Goal: Task Accomplishment & Management: Complete application form

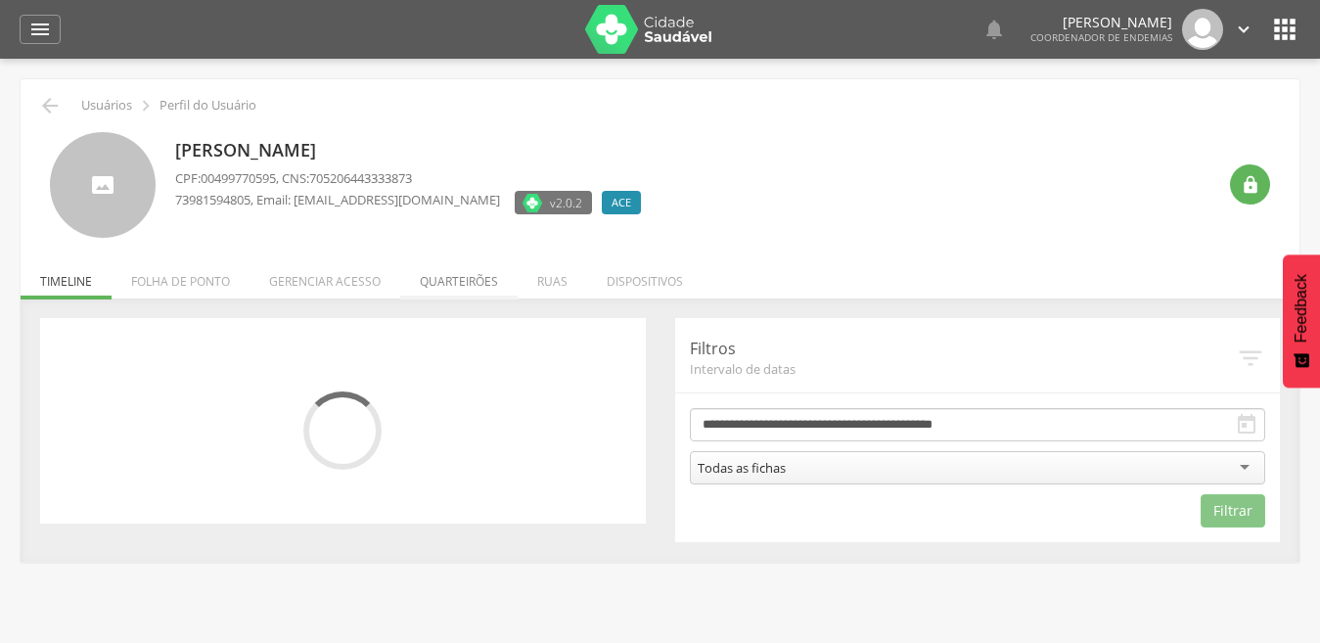
click at [461, 288] on li "Quarteirões" at bounding box center [458, 276] width 117 height 46
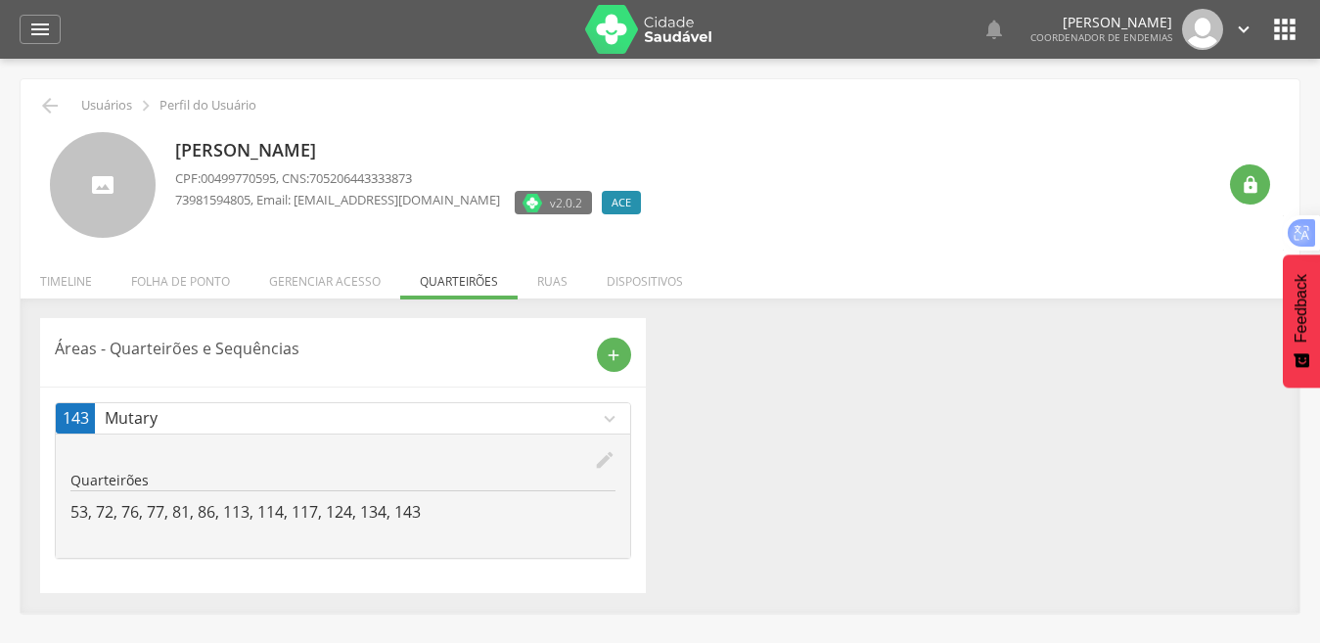
click at [598, 458] on icon "edit" at bounding box center [605, 460] width 22 height 22
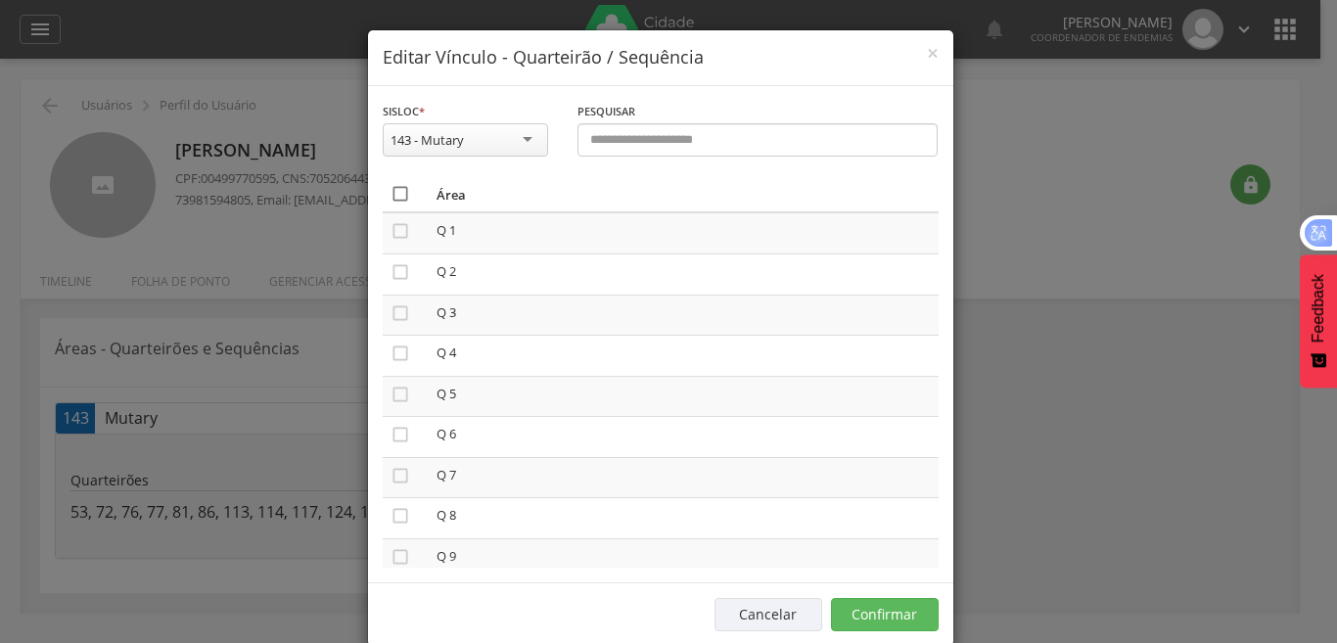
click at [390, 192] on icon "" at bounding box center [400, 194] width 20 height 20
click at [390, 192] on icon "" at bounding box center [400, 194] width 20 height 20
click at [895, 623] on button "Confirmar" at bounding box center [885, 614] width 108 height 33
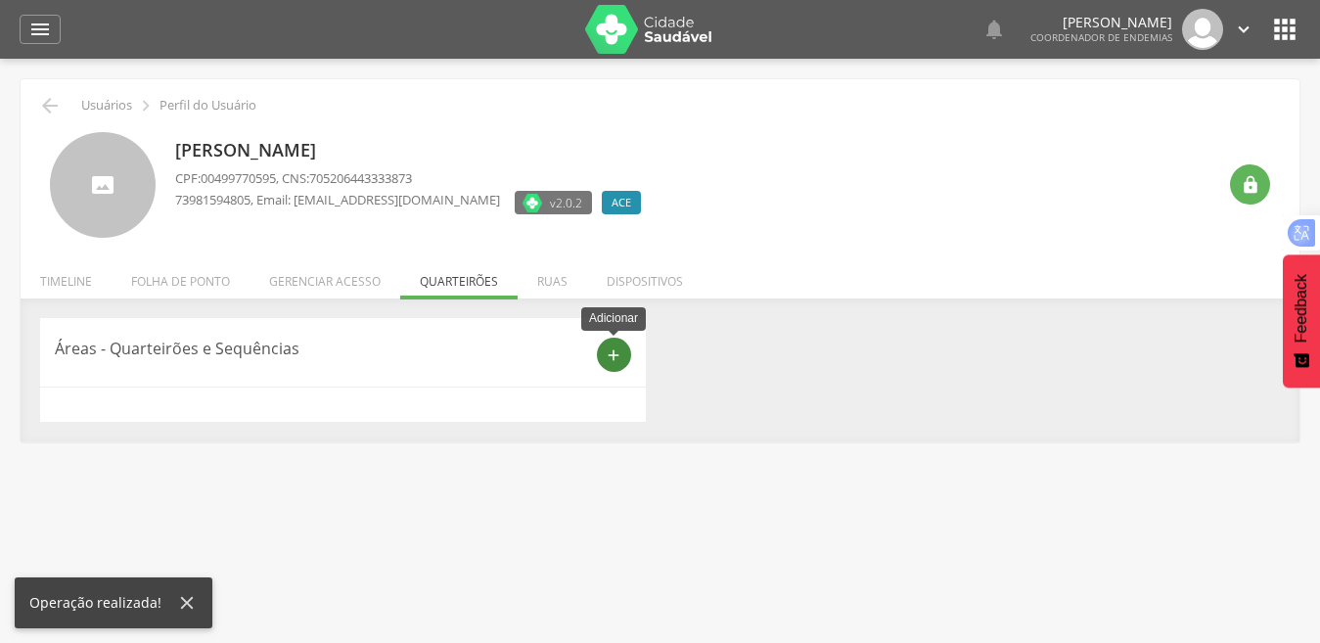
click at [606, 350] on icon "add" at bounding box center [614, 355] width 18 height 18
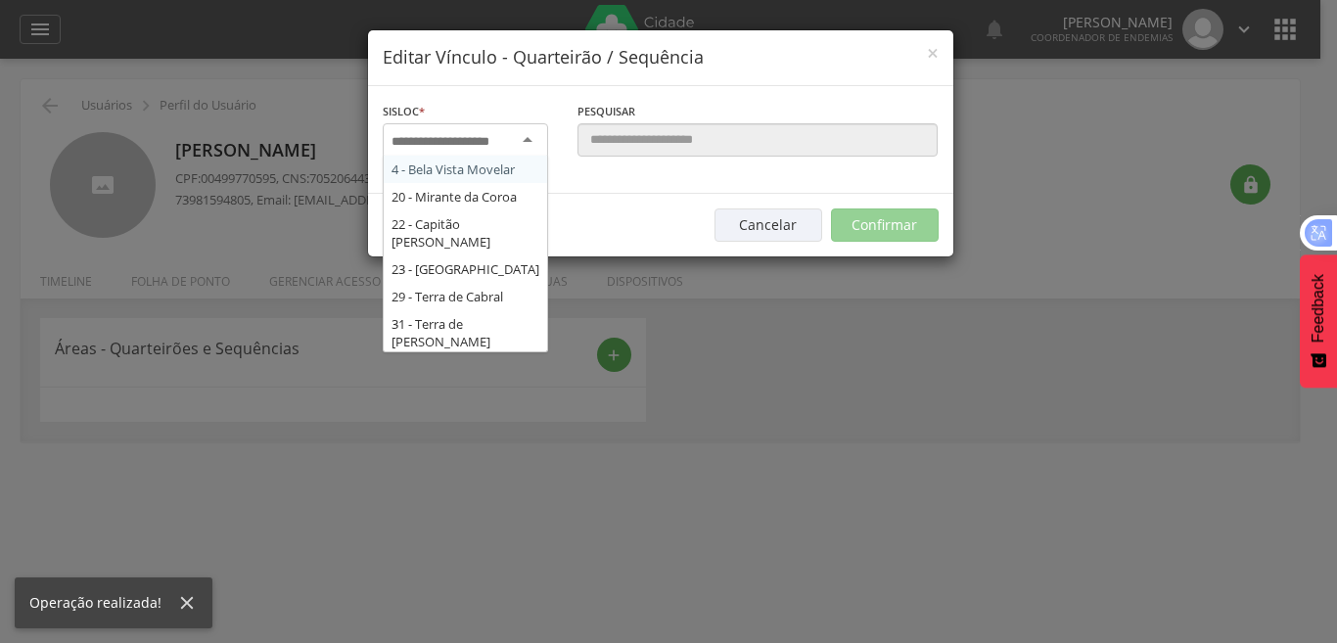
click at [518, 134] on div at bounding box center [465, 140] width 165 height 35
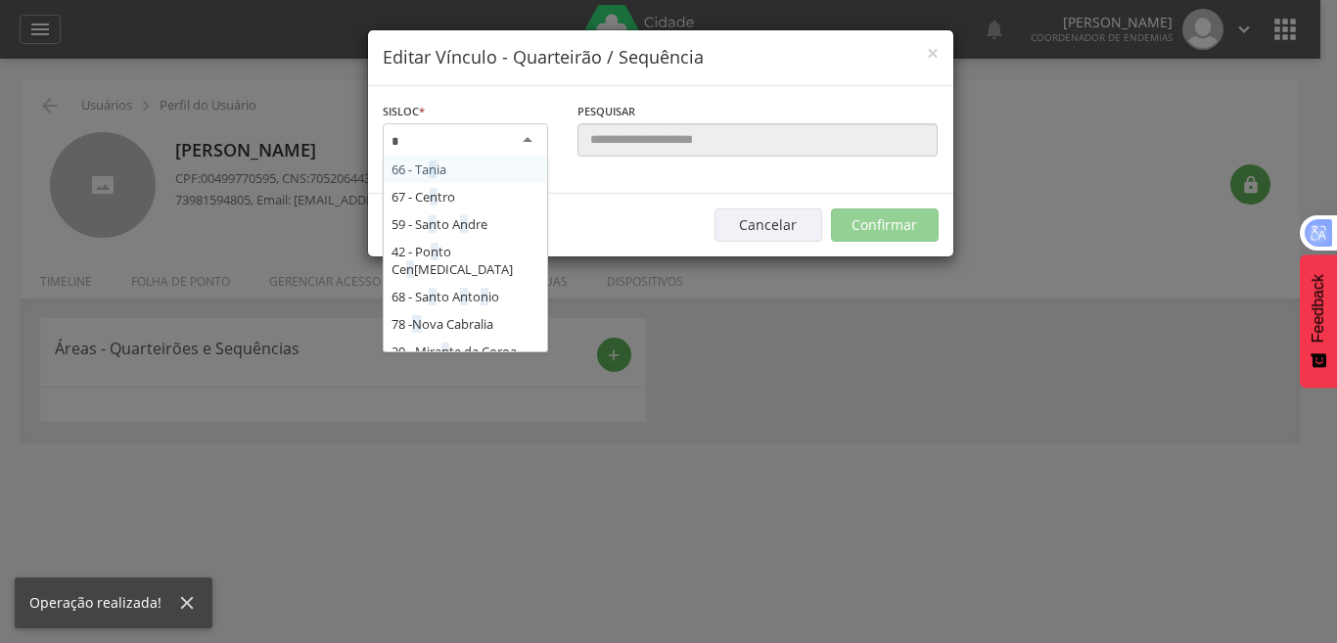
type input "**"
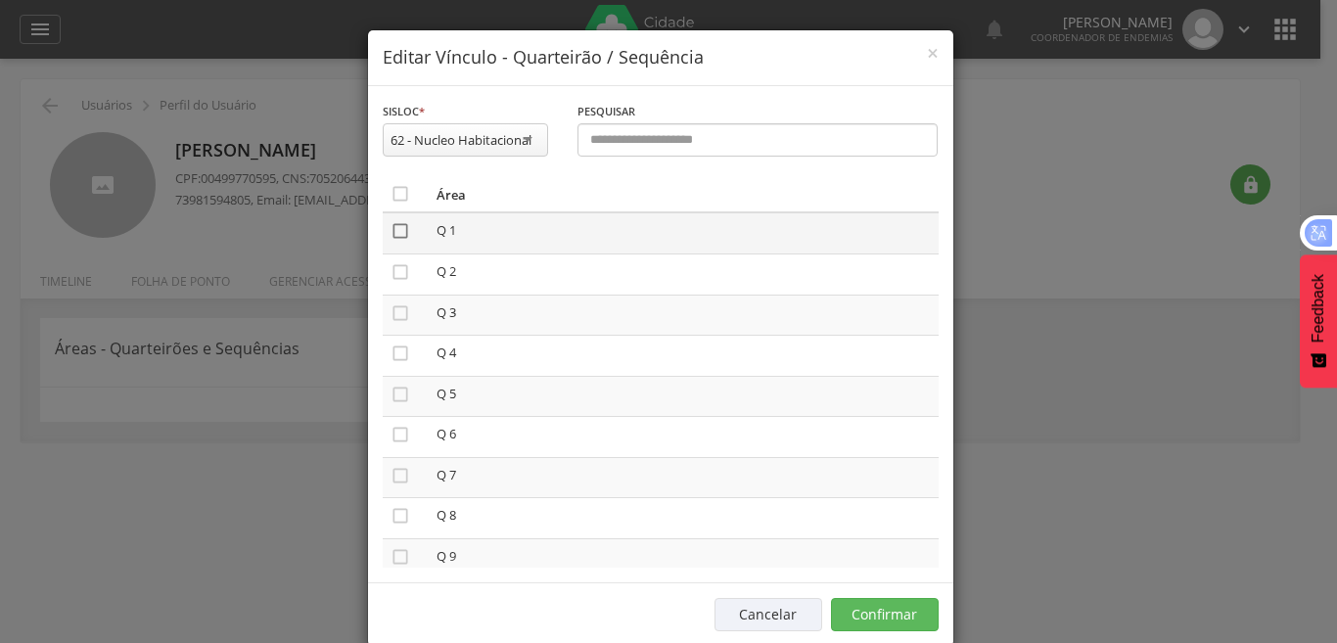
click at [391, 232] on icon "" at bounding box center [400, 231] width 20 height 20
click at [875, 604] on button "Confirmar" at bounding box center [885, 614] width 108 height 33
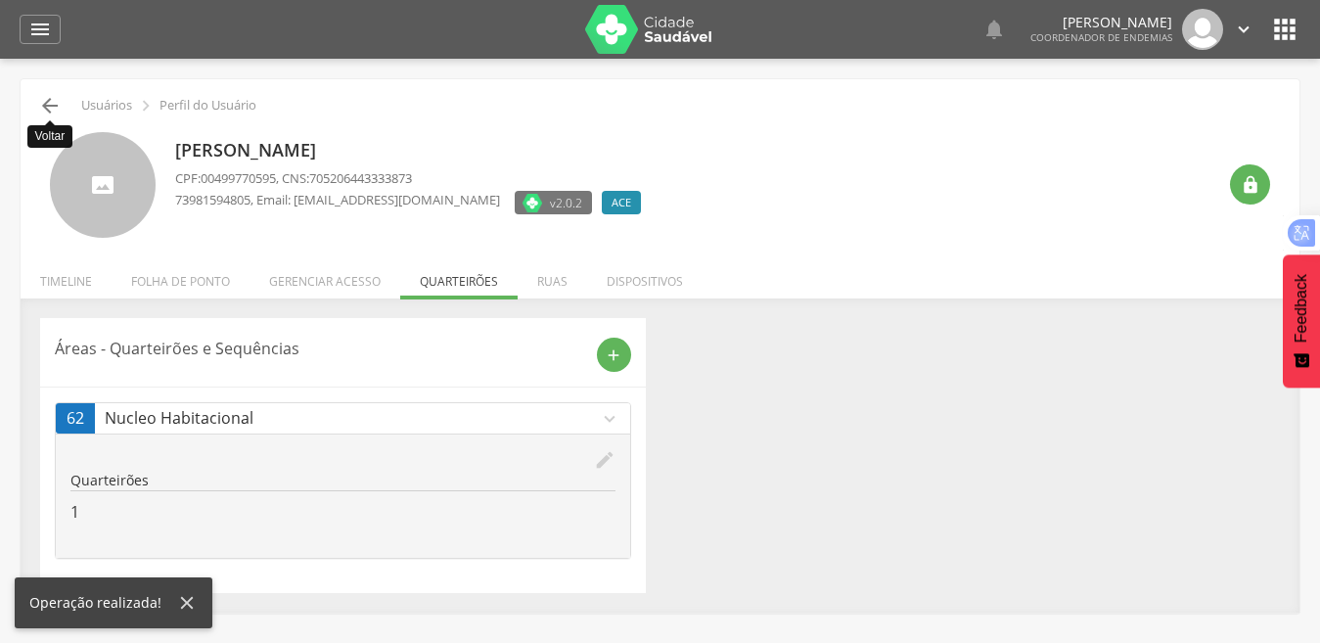
click at [41, 102] on icon "" at bounding box center [49, 105] width 23 height 23
